Goal: Task Accomplishment & Management: Use online tool/utility

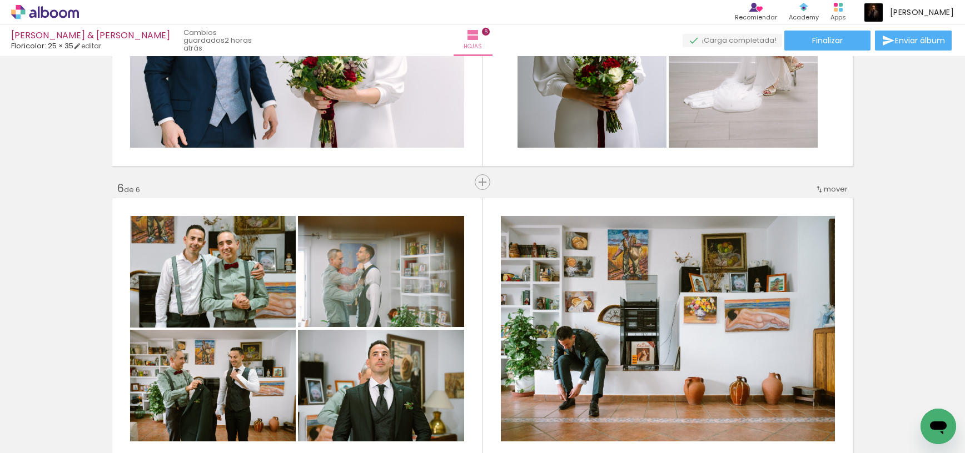
scroll to position [1350, 0]
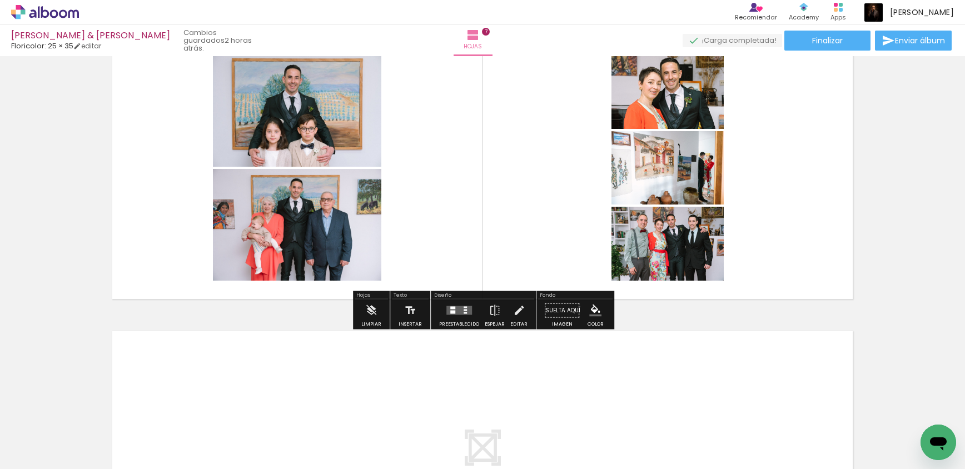
scroll to position [1814, 0]
click at [463, 307] on div at bounding box center [464, 307] width 3 height 2
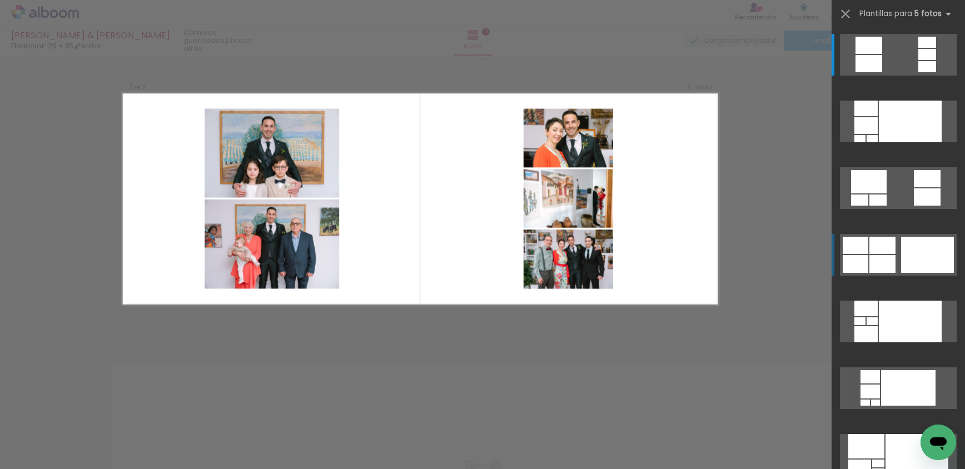
scroll to position [1754, 0]
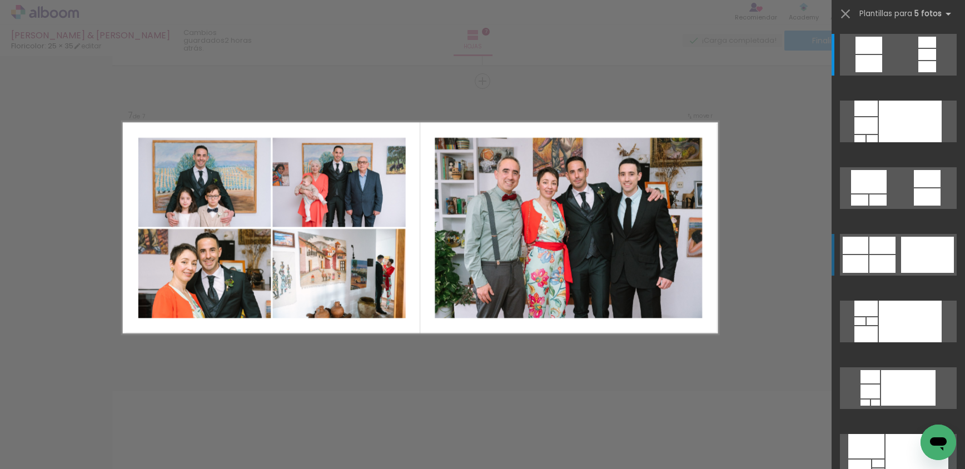
click at [918, 72] on div at bounding box center [927, 66] width 18 height 11
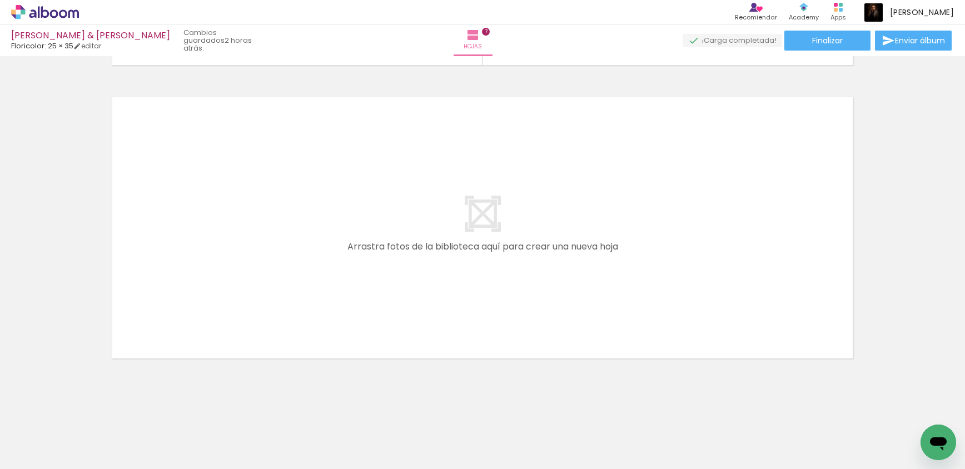
scroll to position [1, 0]
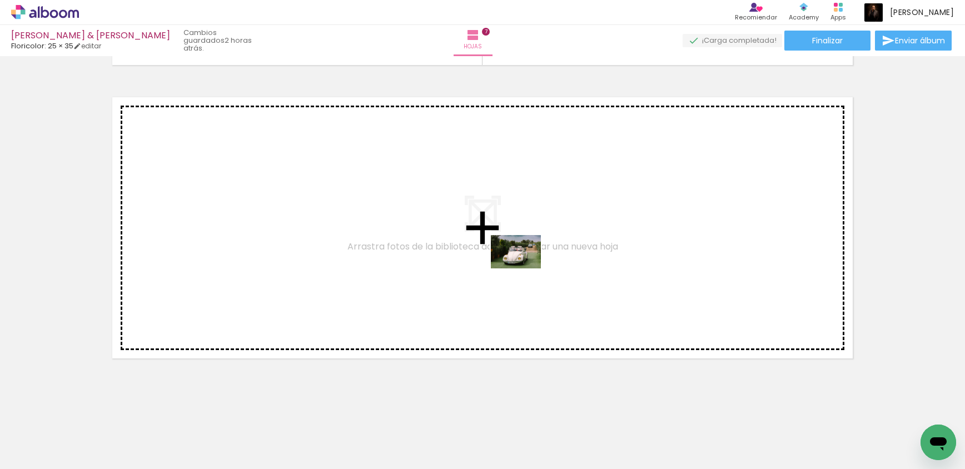
drag, startPoint x: 500, startPoint y: 438, endPoint x: 524, endPoint y: 268, distance: 171.8
click at [524, 268] on quentale-workspace at bounding box center [482, 234] width 965 height 469
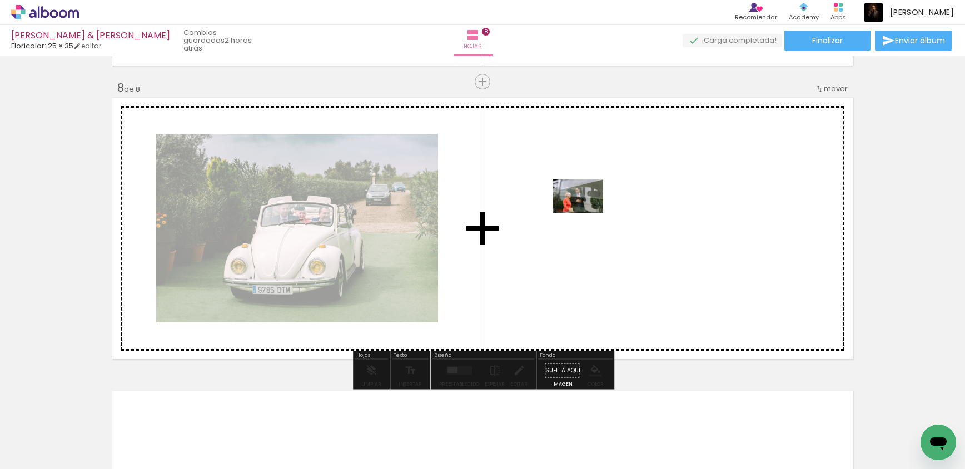
scroll to position [2045, 0]
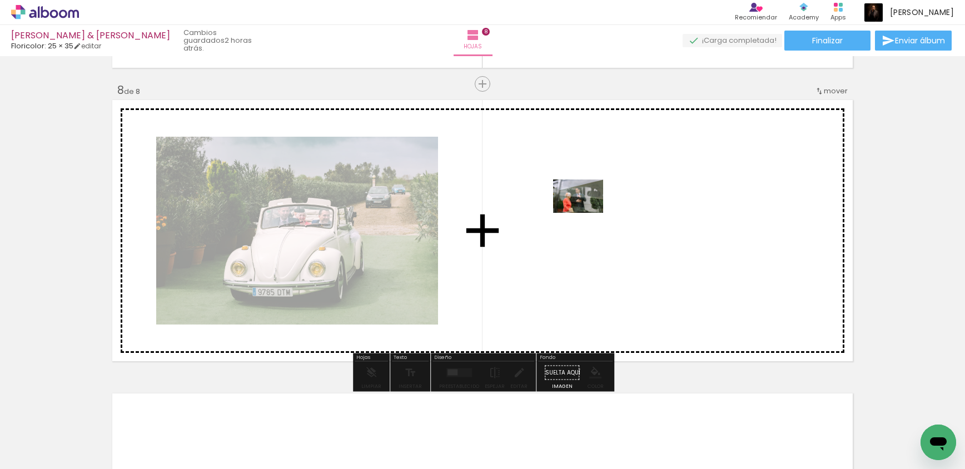
drag, startPoint x: 574, startPoint y: 434, endPoint x: 586, endPoint y: 213, distance: 221.6
click at [586, 213] on quentale-workspace at bounding box center [482, 234] width 965 height 469
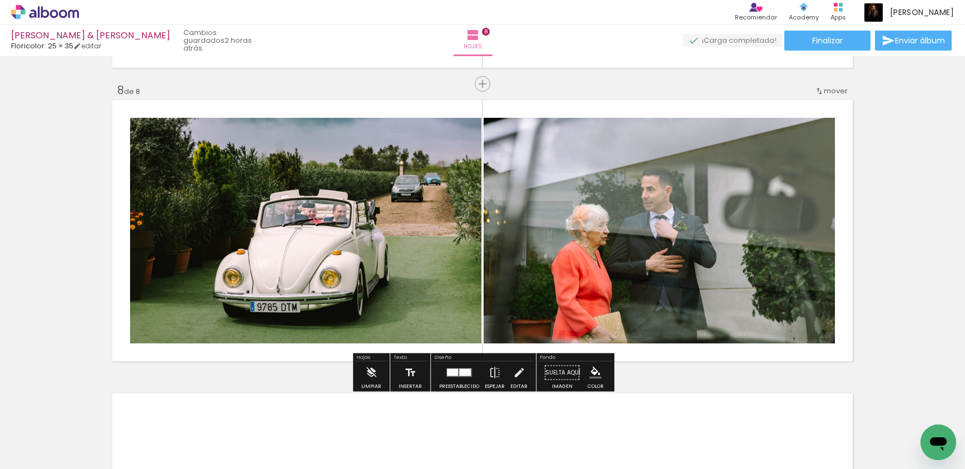
click at [455, 376] on quentale-layouter at bounding box center [459, 372] width 26 height 9
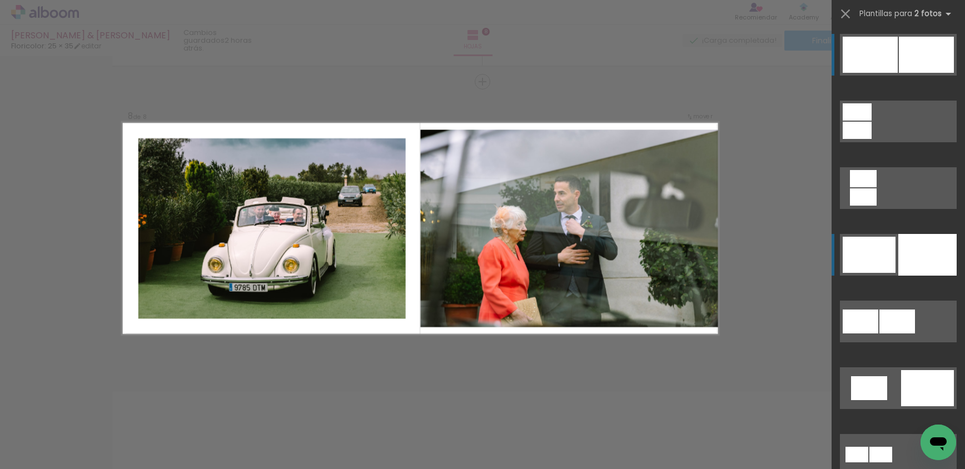
scroll to position [2047, 0]
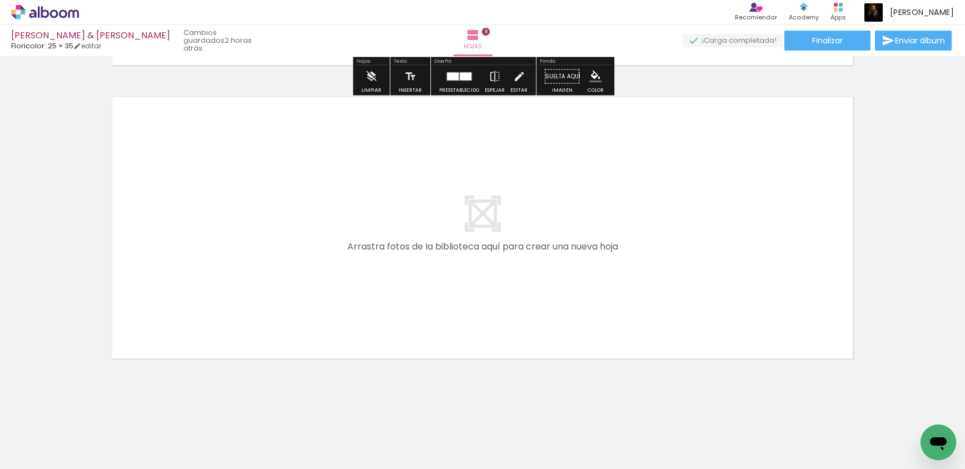
scroll to position [2341, 0]
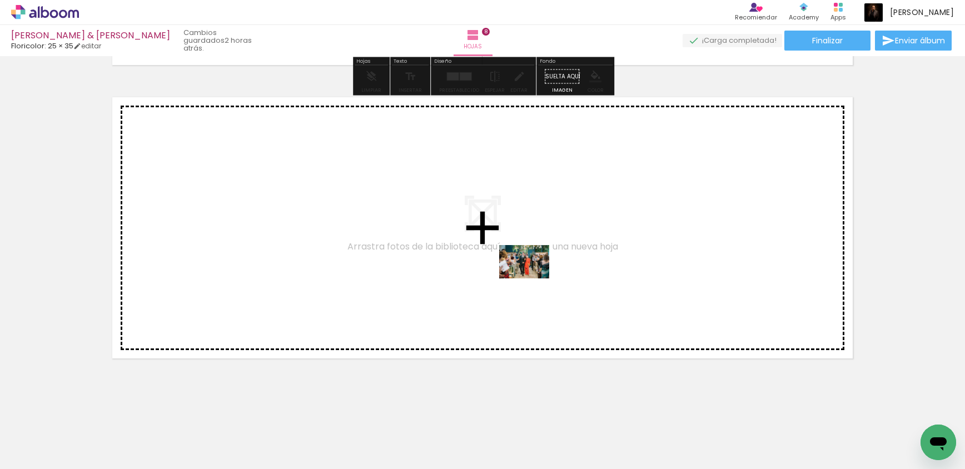
drag, startPoint x: 640, startPoint y: 444, endPoint x: 532, endPoint y: 277, distance: 199.3
click at [532, 277] on quentale-workspace at bounding box center [482, 234] width 965 height 469
